Goal: Find specific page/section: Find specific page/section

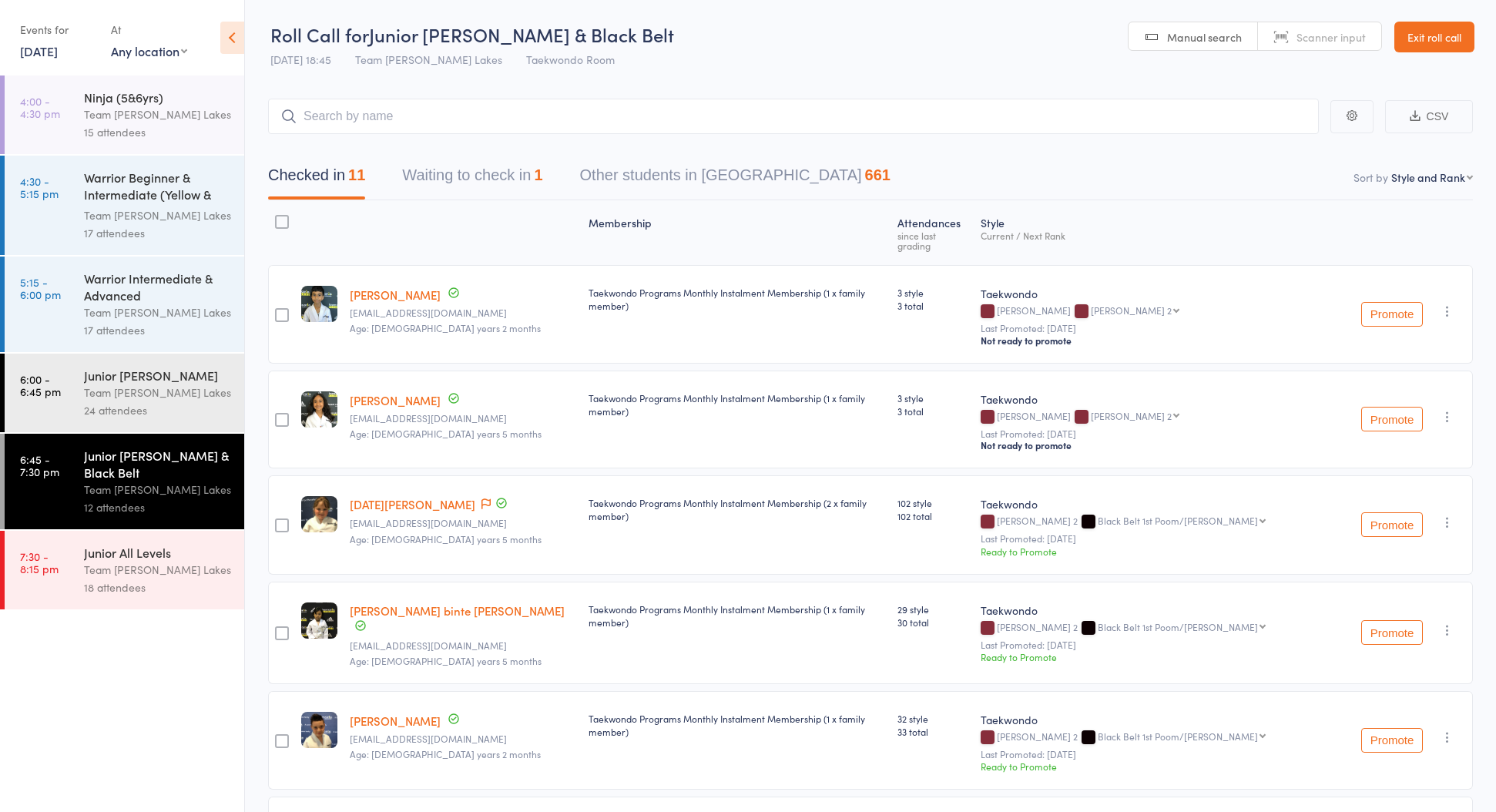
click at [228, 52] on icon at bounding box center [232, 38] width 24 height 32
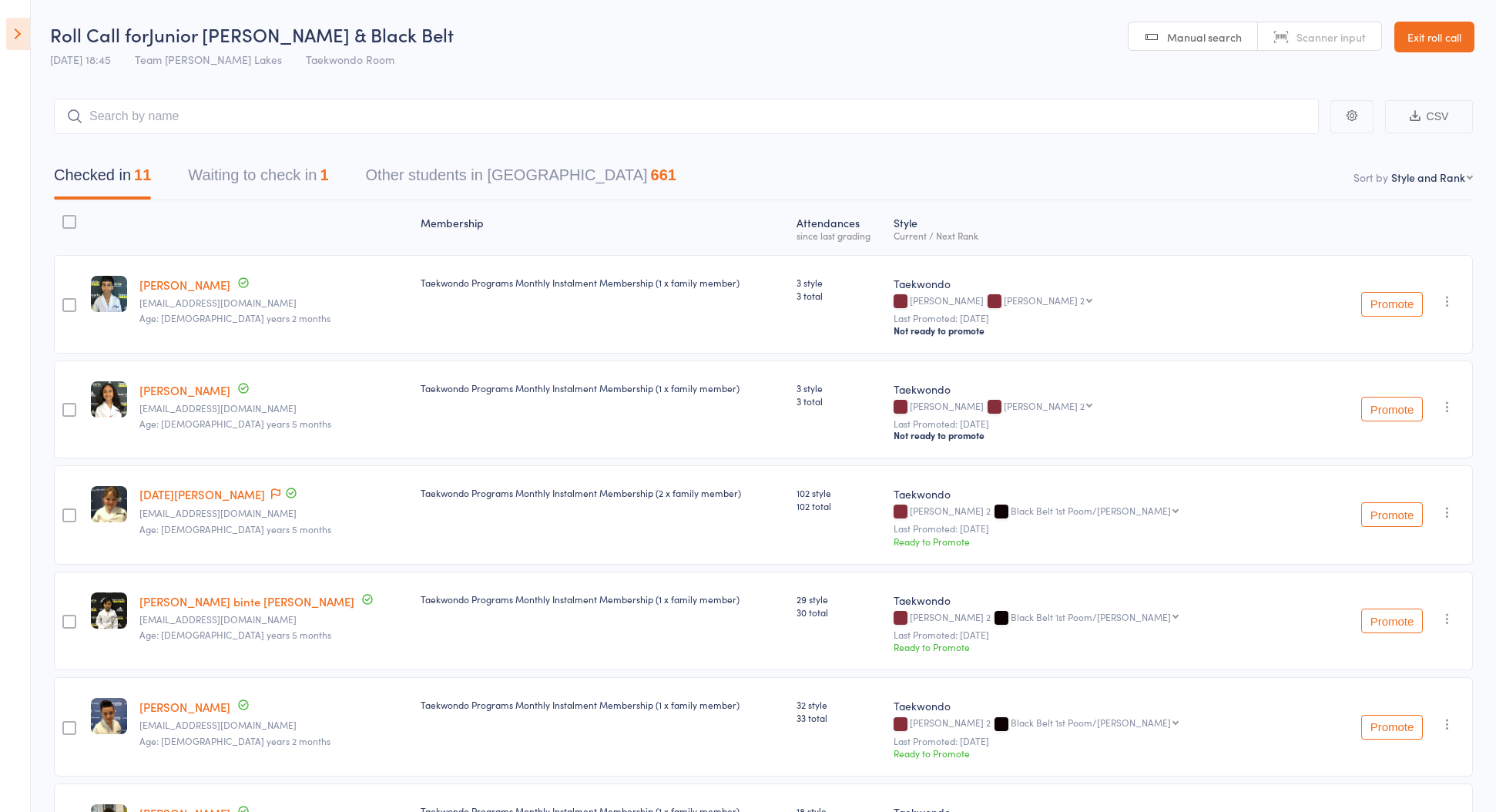
click at [1469, 44] on link "Exit roll call" at bounding box center [1434, 37] width 80 height 31
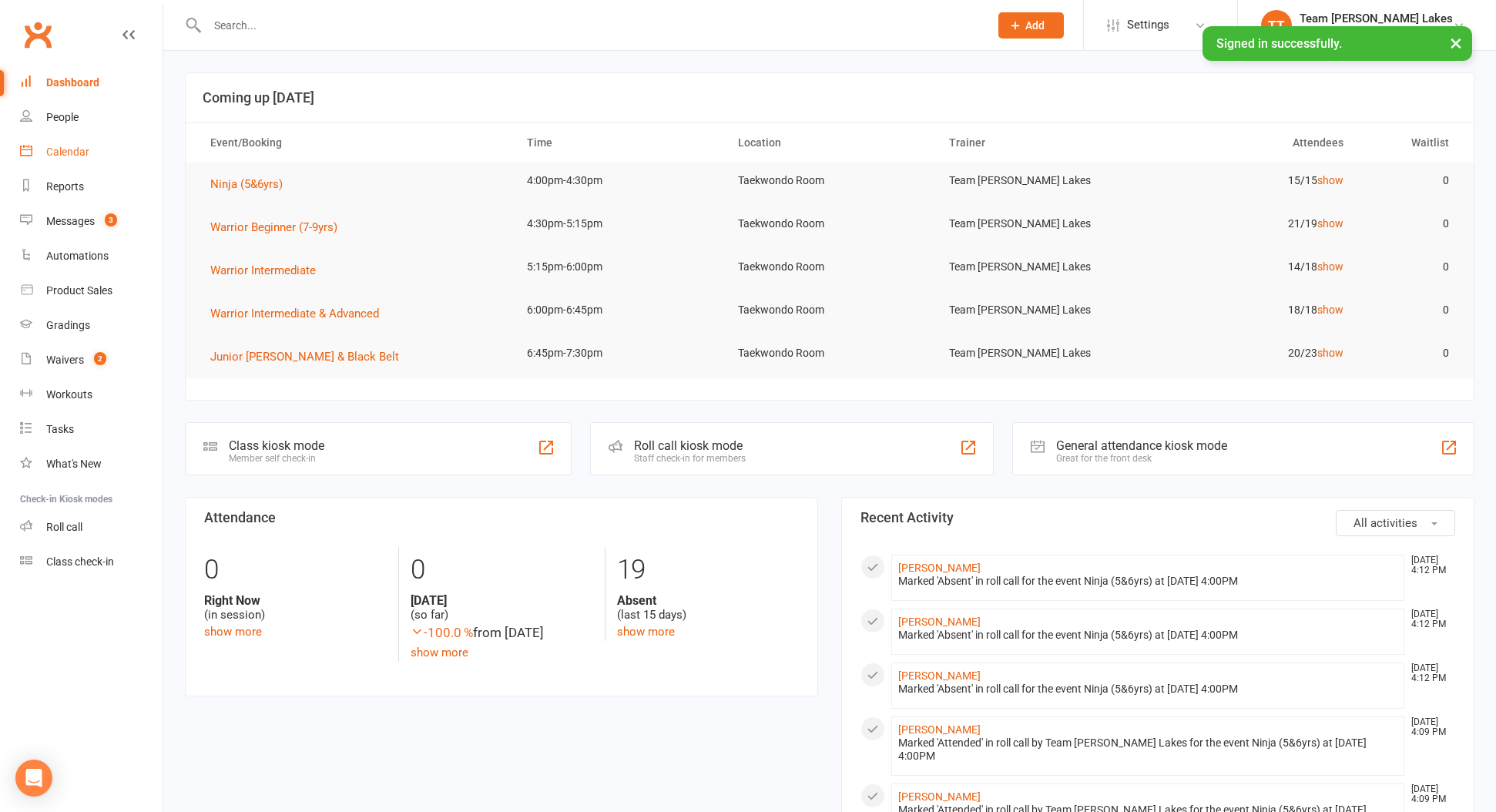
click at [71, 153] on div "Calendar" at bounding box center [68, 151] width 44 height 12
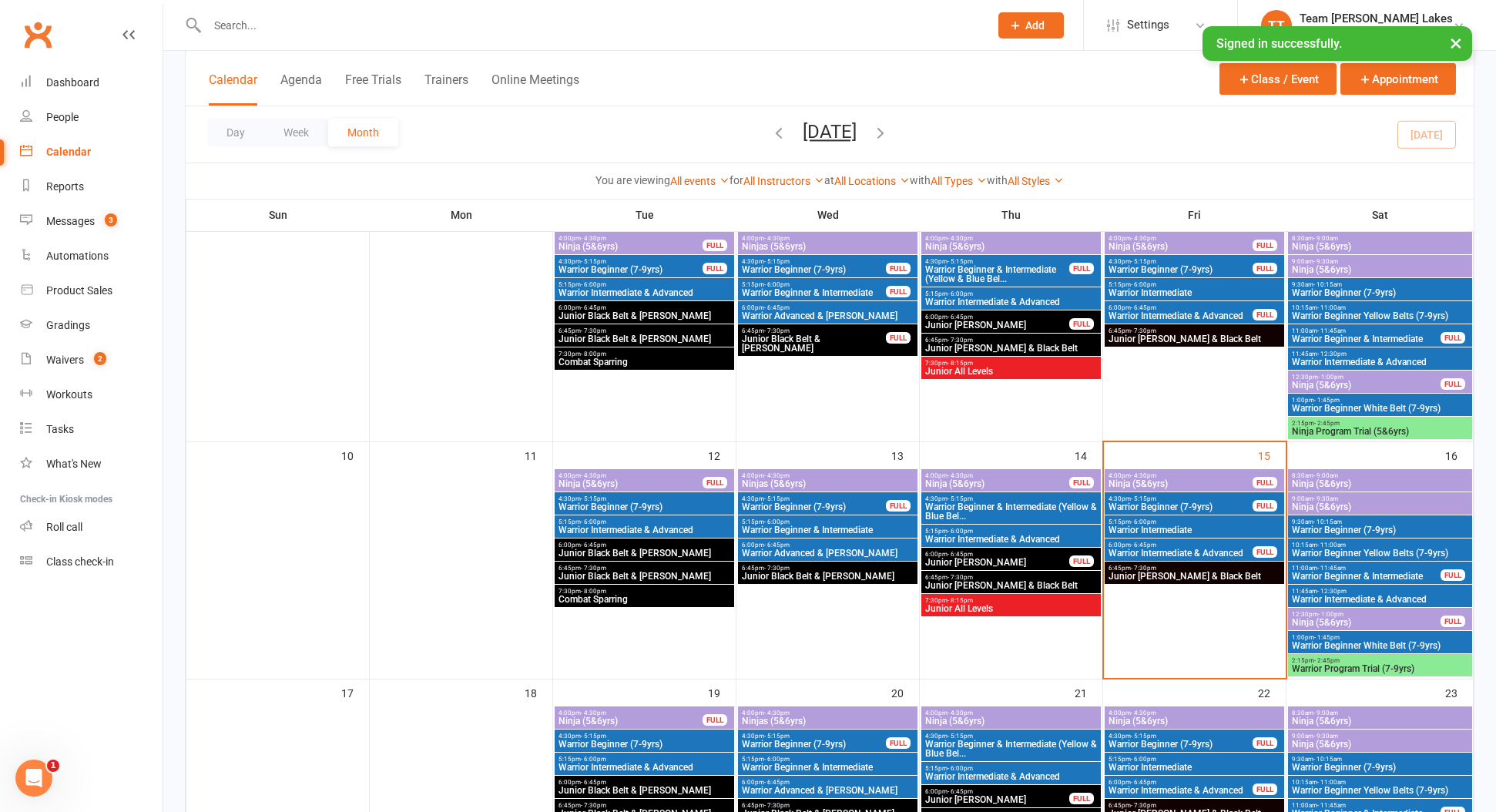
scroll to position [400, 0]
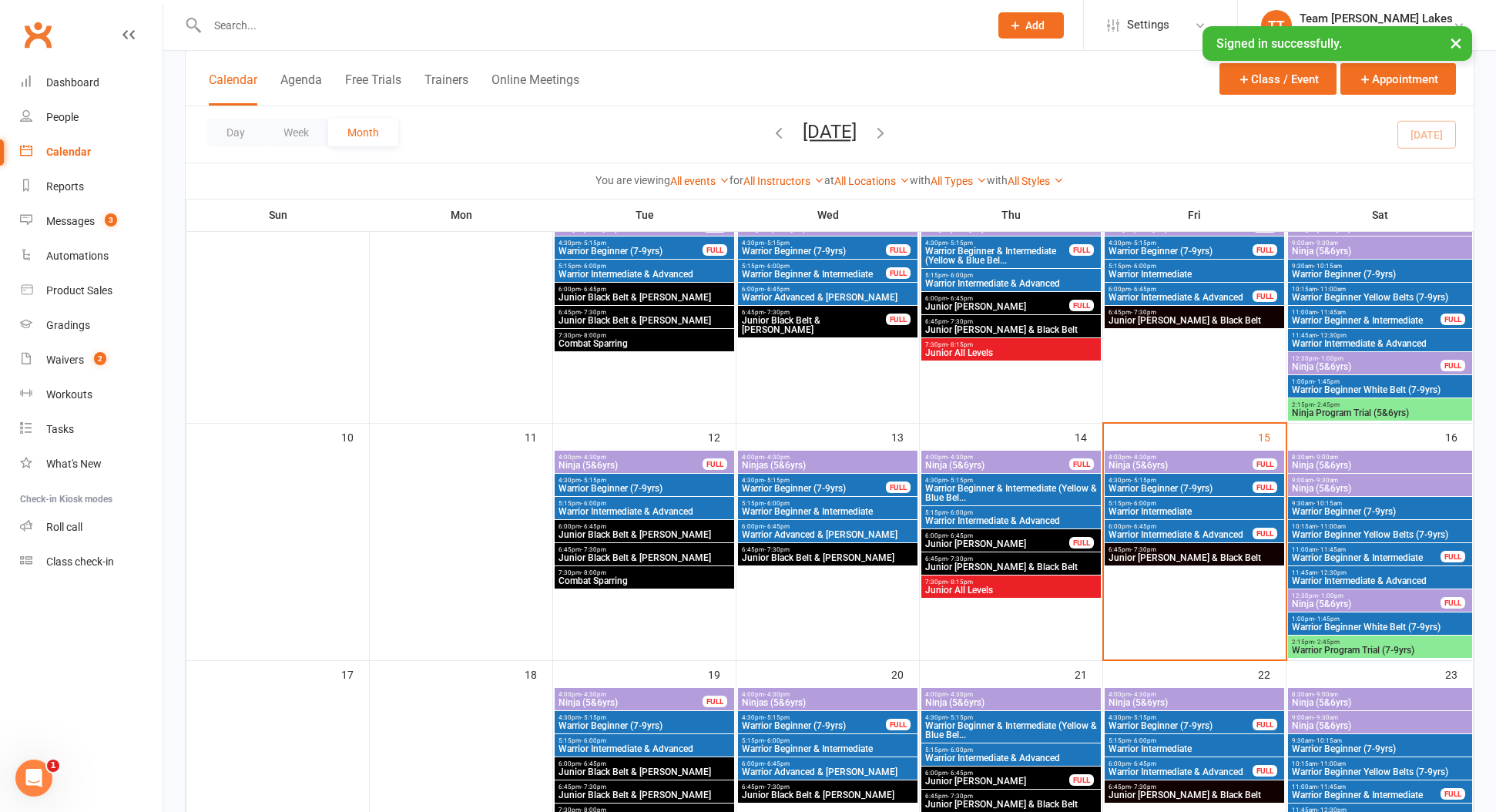
click at [1140, 486] on span "Warrior Beginner (7-9yrs)" at bounding box center [1181, 488] width 146 height 9
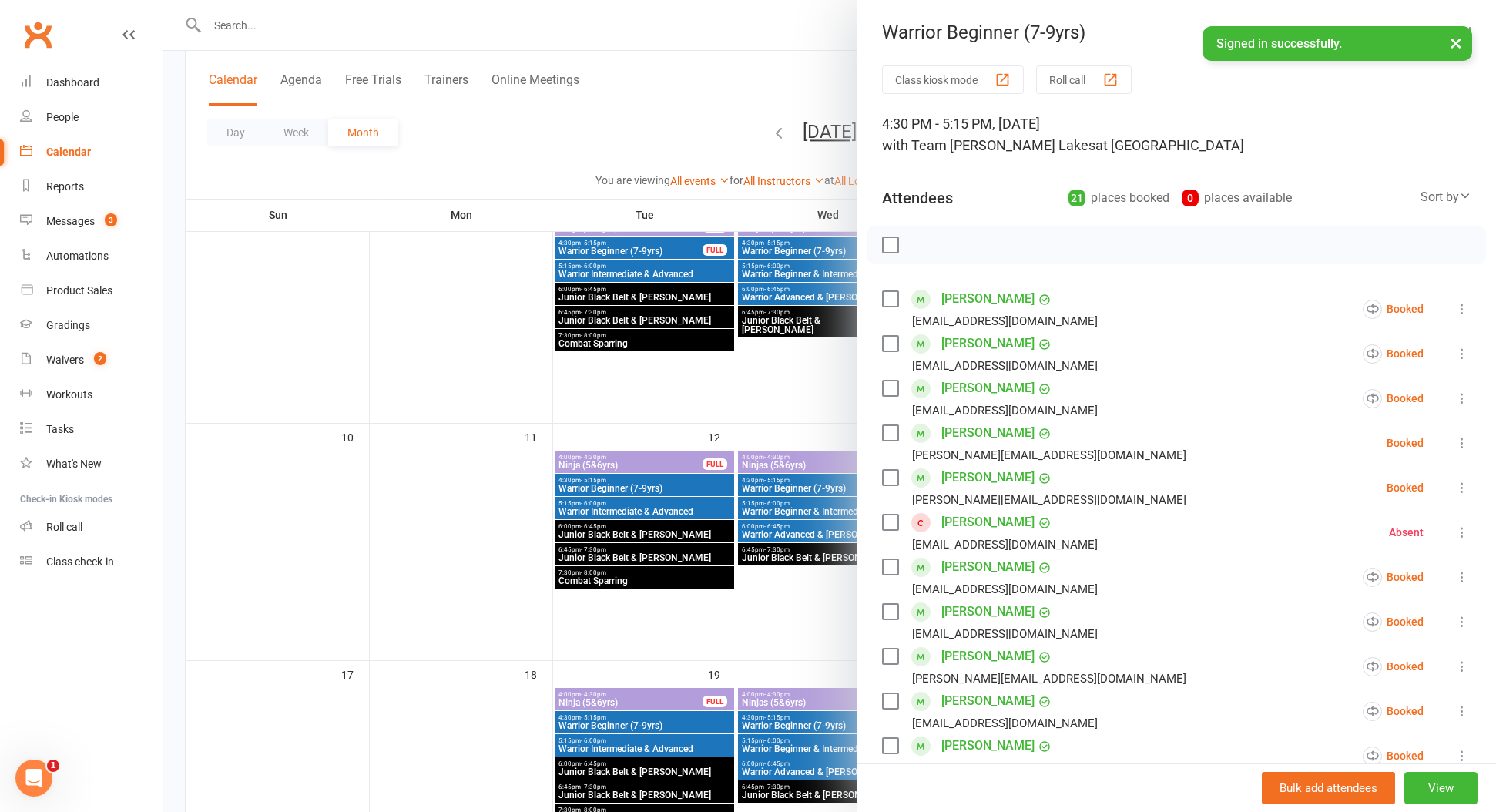
click at [1087, 83] on button "Roll call" at bounding box center [1084, 79] width 96 height 28
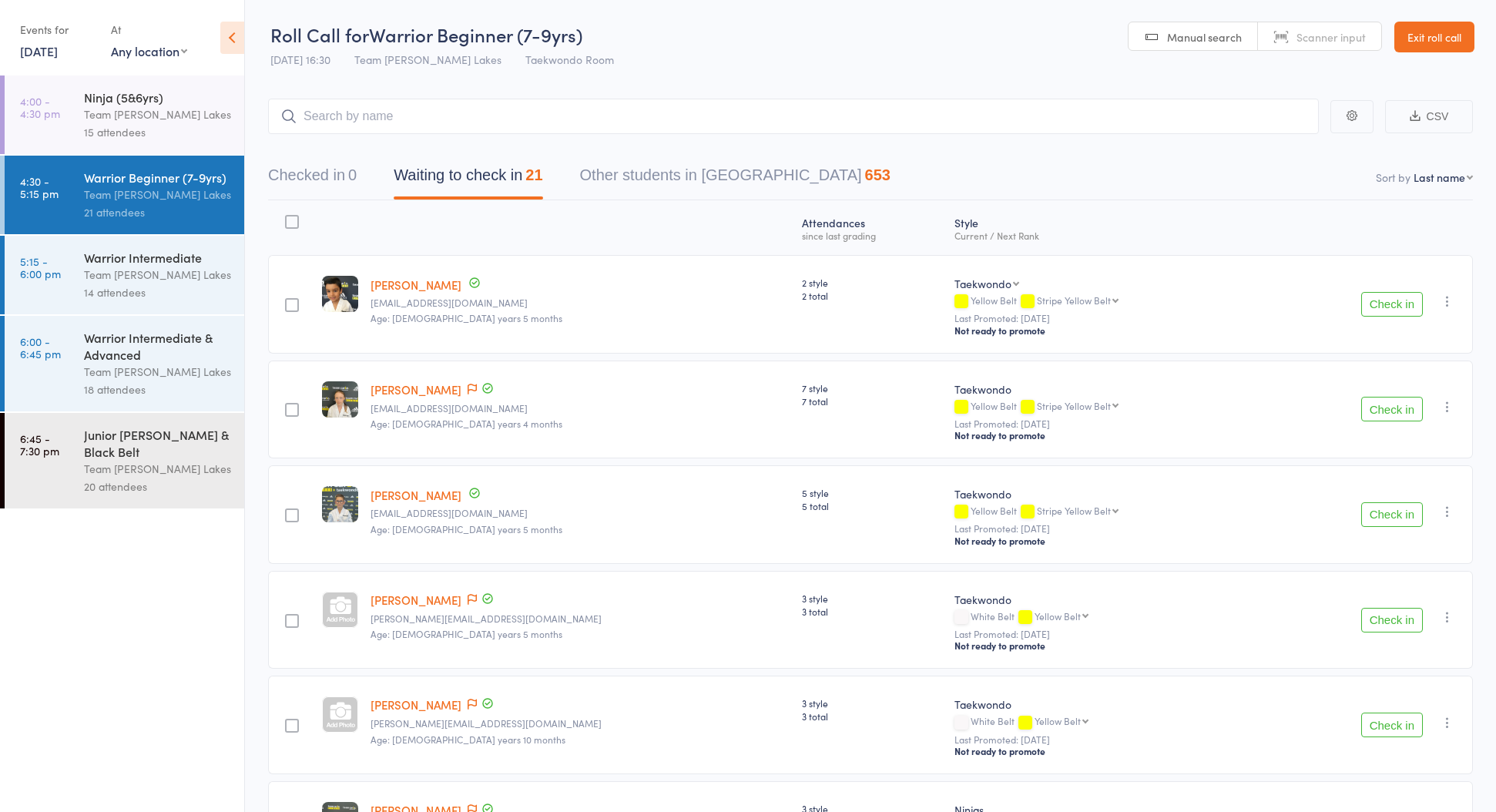
click at [137, 261] on div "Warrior Intermediate" at bounding box center [157, 257] width 147 height 17
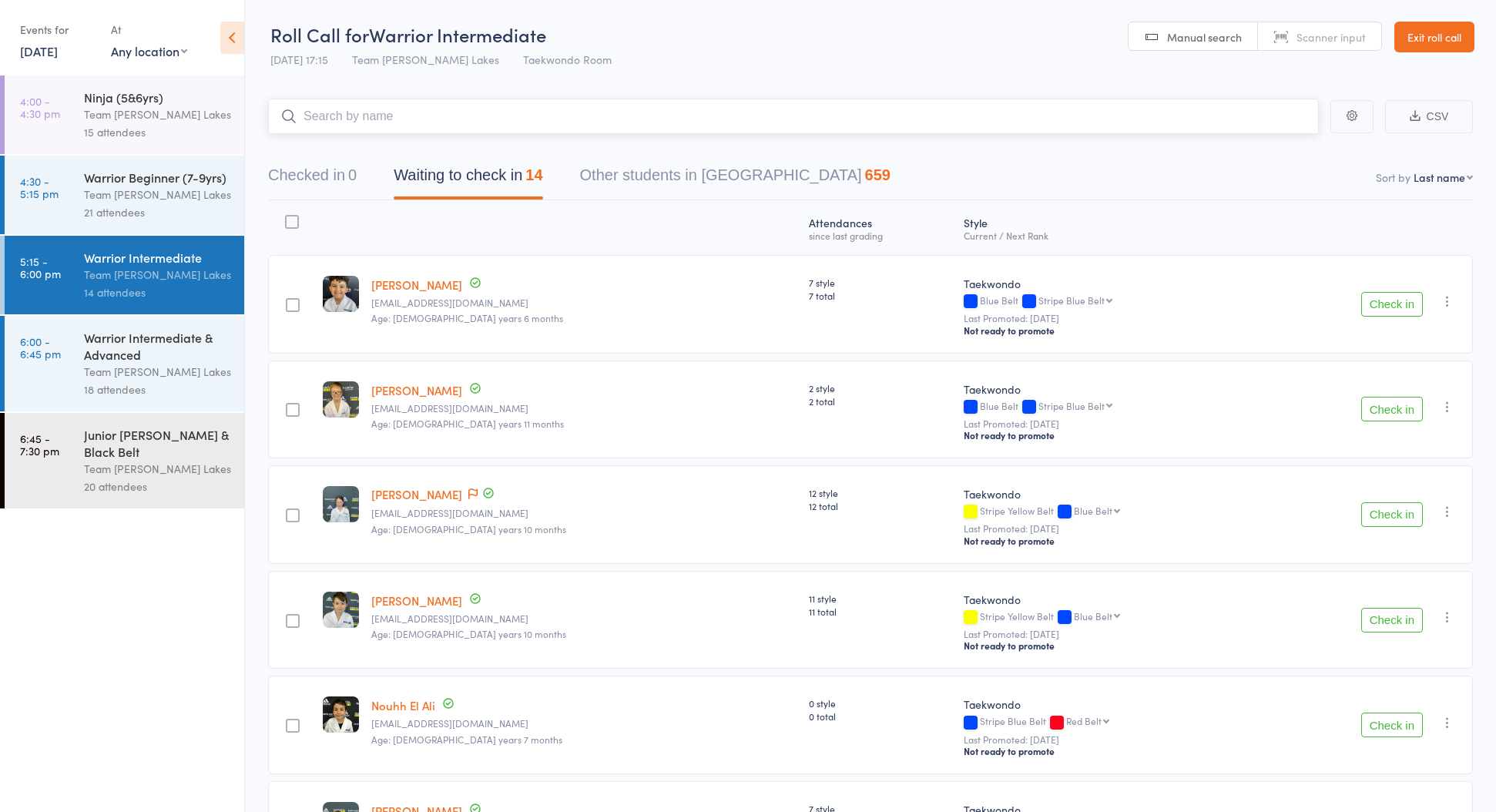
click at [1212, 164] on nav "Checked in 0 Waiting to check in 14 Other students in Taekwondo 659" at bounding box center [871, 179] width 1242 height 41
click at [1443, 45] on link "Exit roll call" at bounding box center [1434, 37] width 80 height 31
